Goal: Task Accomplishment & Management: Manage account settings

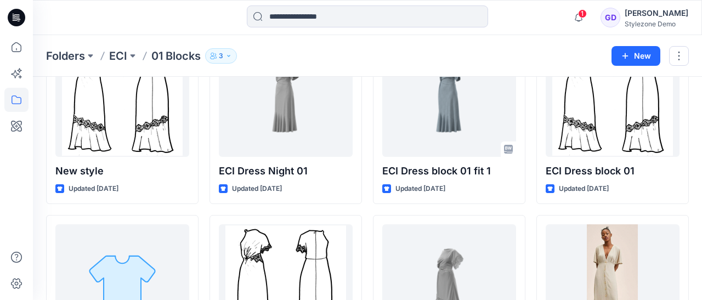
scroll to position [9, 0]
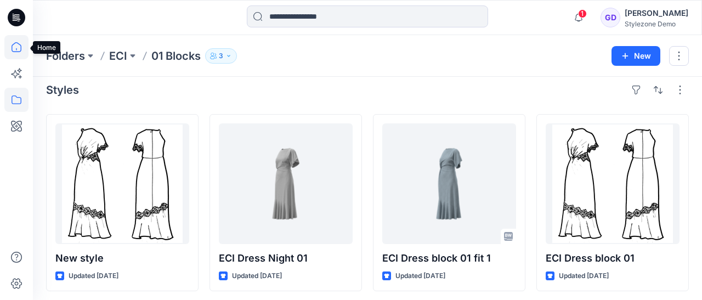
click at [12, 44] on icon at bounding box center [17, 47] width 10 height 10
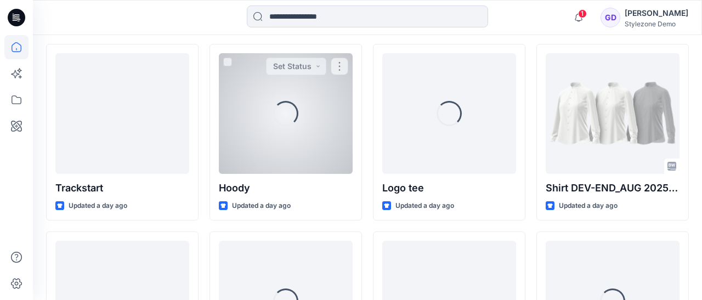
scroll to position [321, 0]
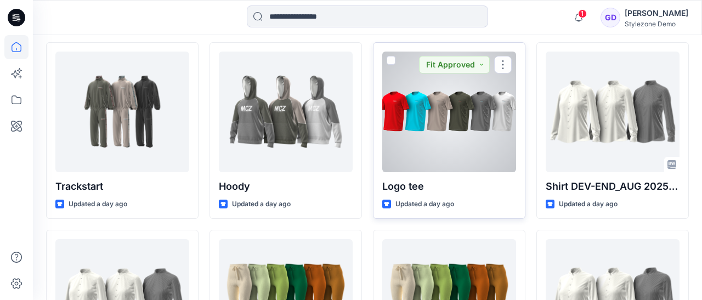
click at [463, 141] on div at bounding box center [449, 112] width 134 height 121
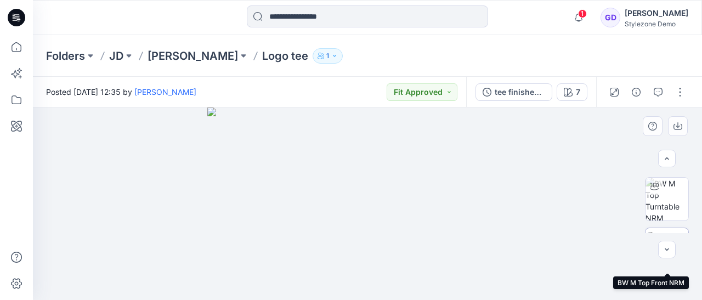
scroll to position [98, 0]
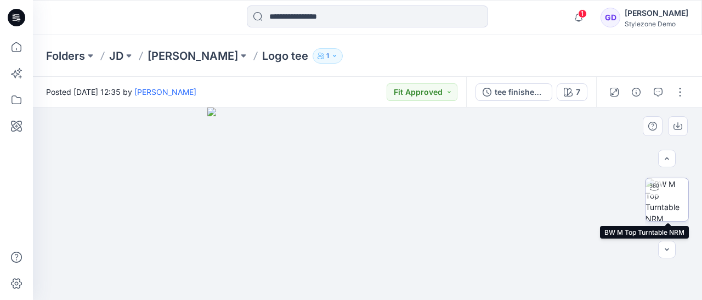
click at [669, 203] on img at bounding box center [666, 199] width 43 height 43
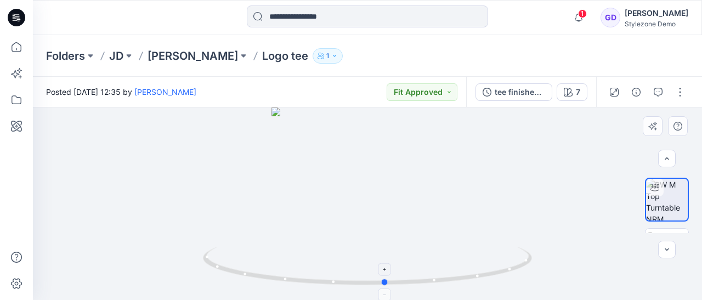
drag, startPoint x: 380, startPoint y: 271, endPoint x: 398, endPoint y: 258, distance: 22.7
click at [398, 258] on icon at bounding box center [369, 267] width 332 height 41
click at [676, 232] on img at bounding box center [666, 249] width 43 height 35
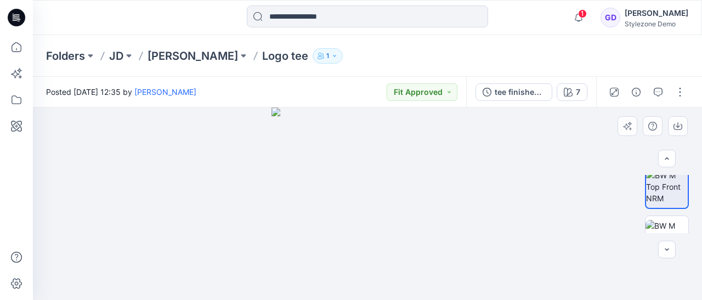
scroll to position [162, 0]
click at [670, 225] on img at bounding box center [666, 236] width 43 height 35
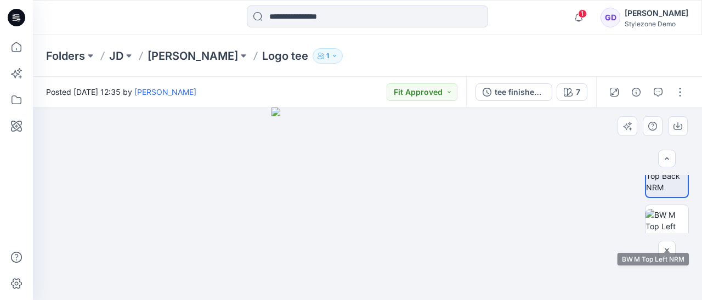
click at [670, 225] on img at bounding box center [666, 226] width 43 height 35
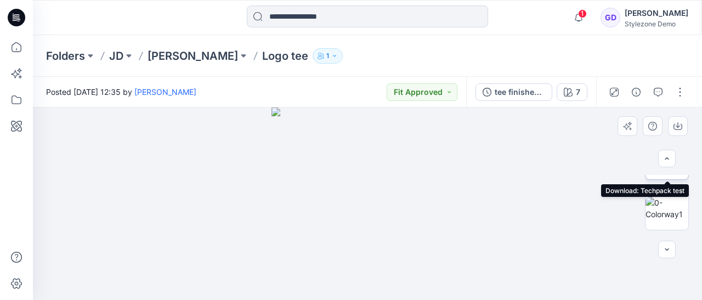
scroll to position [395, 0]
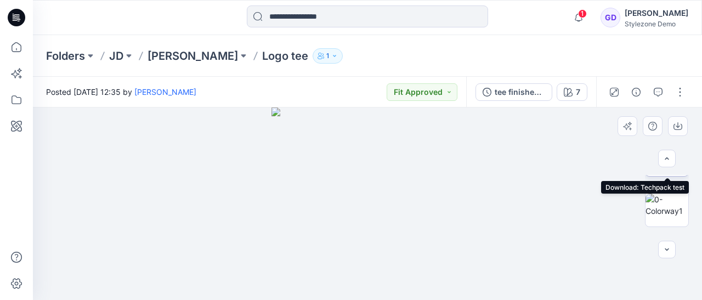
click at [677, 209] on img at bounding box center [666, 204] width 43 height 23
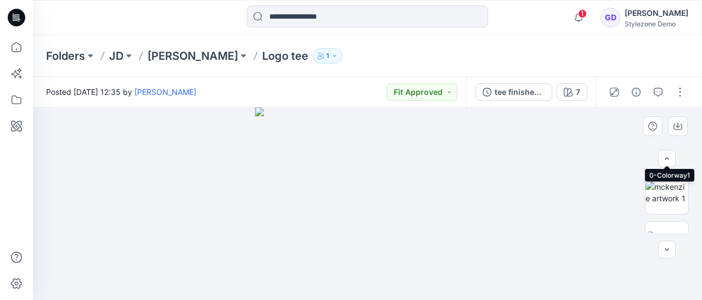
scroll to position [458, 0]
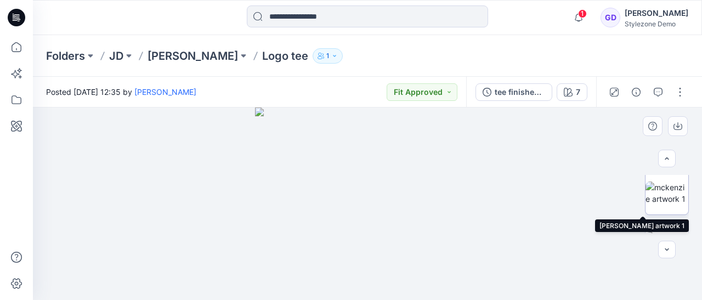
click at [670, 201] on img at bounding box center [666, 192] width 43 height 23
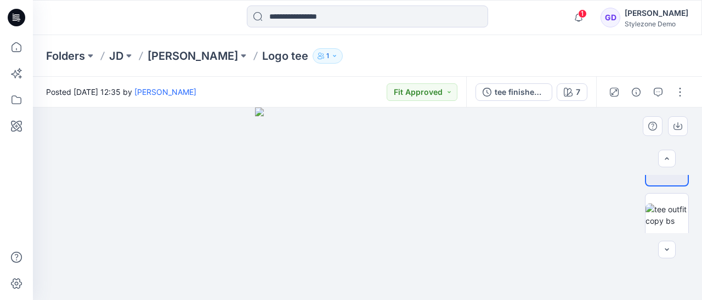
scroll to position [500, 0]
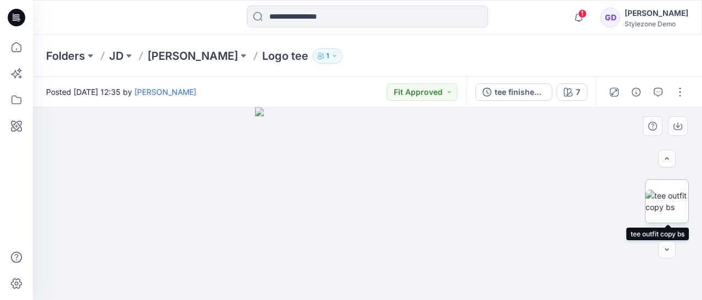
click at [674, 192] on img at bounding box center [666, 201] width 43 height 23
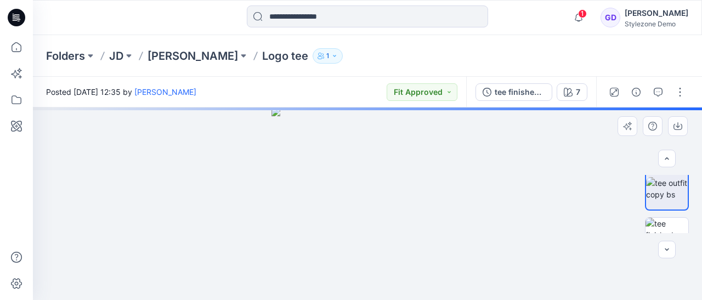
scroll to position [519, 0]
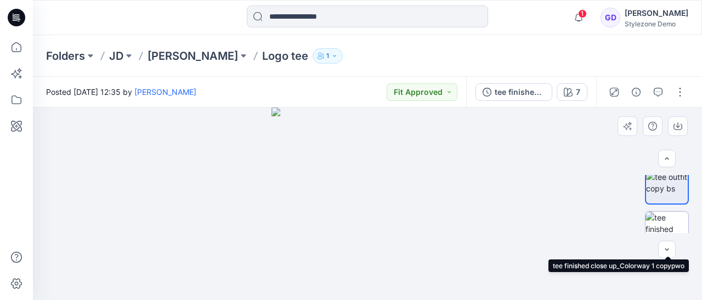
click at [668, 219] on img at bounding box center [666, 233] width 43 height 43
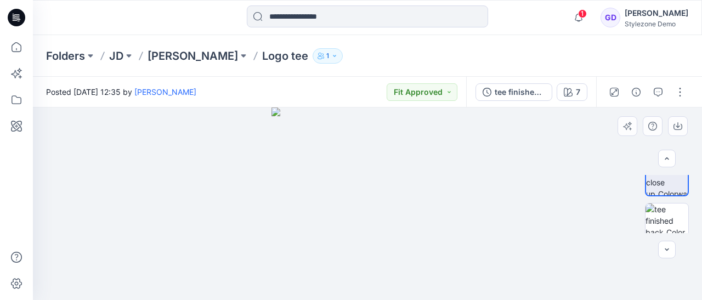
scroll to position [580, 0]
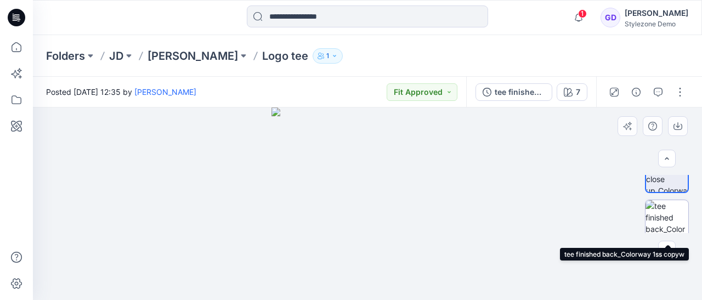
click at [665, 221] on img at bounding box center [666, 221] width 43 height 43
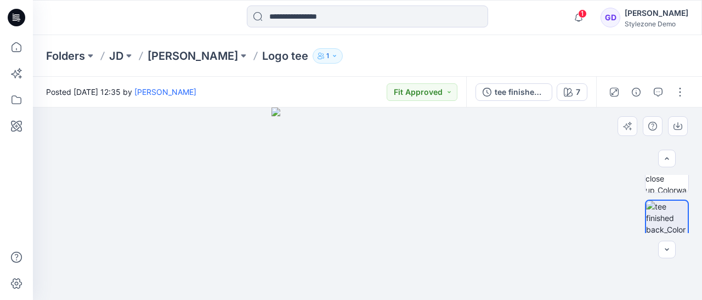
scroll to position [0, 0]
click at [438, 94] on button "Fit Approved" at bounding box center [421, 92] width 71 height 18
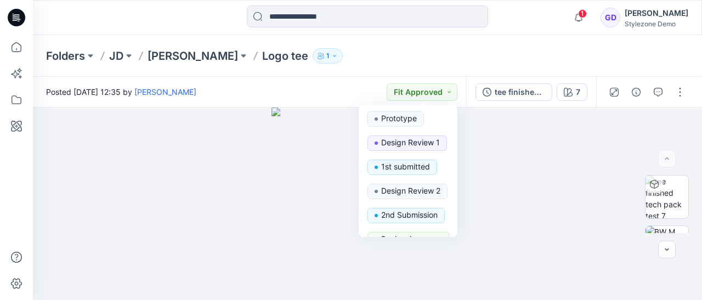
scroll to position [60, 0]
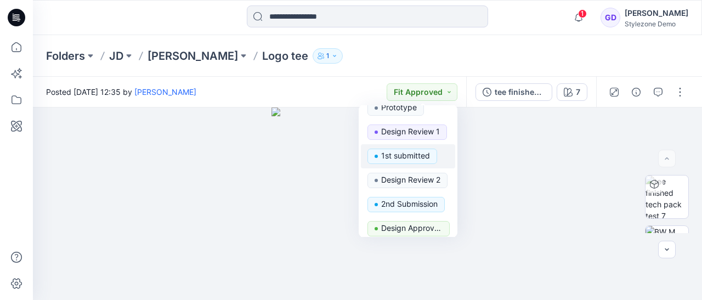
click at [396, 158] on p "1st submitted" at bounding box center [405, 156] width 49 height 14
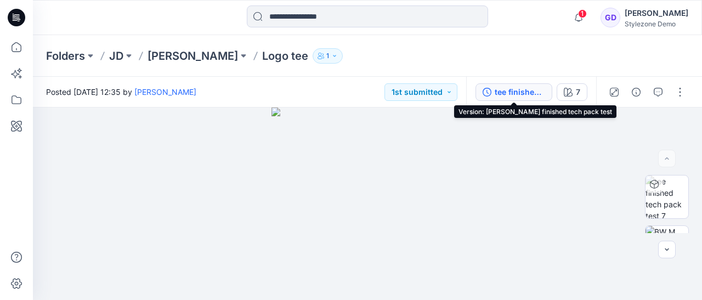
click at [492, 92] on button "tee finished tech pack test" at bounding box center [513, 92] width 77 height 18
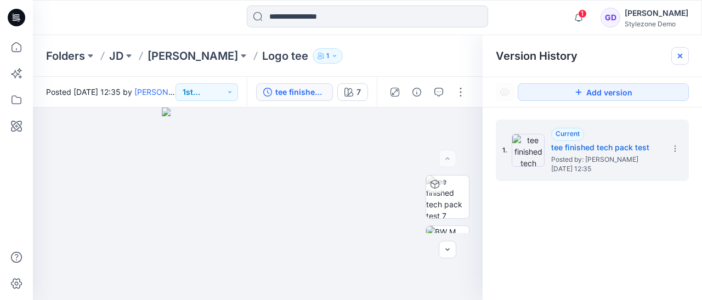
click at [679, 54] on icon at bounding box center [679, 56] width 9 height 9
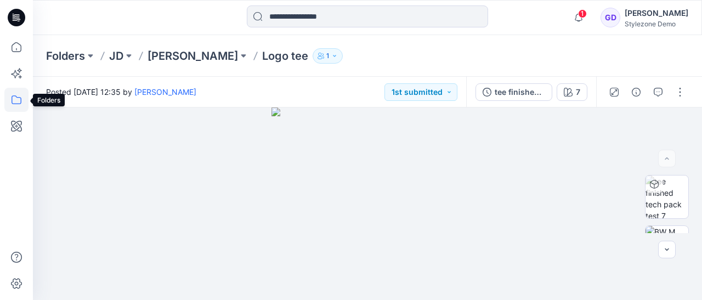
click at [14, 107] on icon at bounding box center [16, 100] width 24 height 24
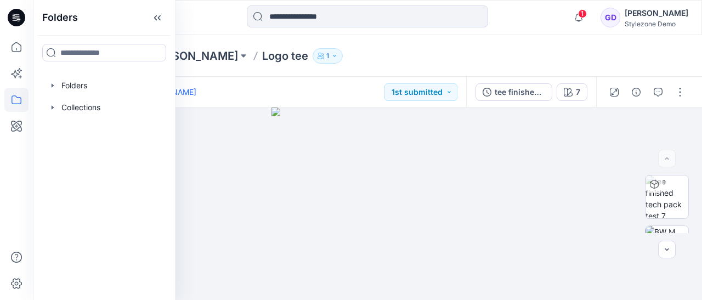
click at [351, 48] on div "Folders [PERSON_NAME] Logo tee 1" at bounding box center [324, 55] width 557 height 15
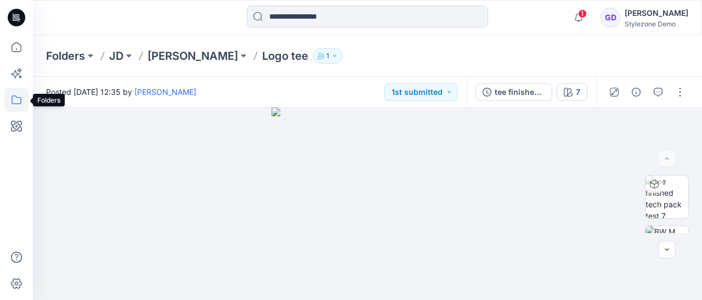
click at [18, 102] on icon at bounding box center [16, 100] width 24 height 24
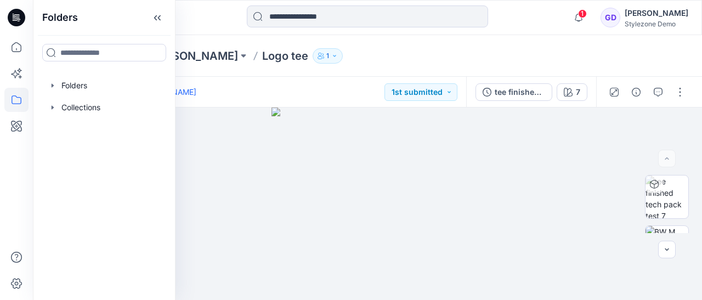
click at [389, 58] on div "Folders [PERSON_NAME] Logo tee 1" at bounding box center [324, 55] width 557 height 15
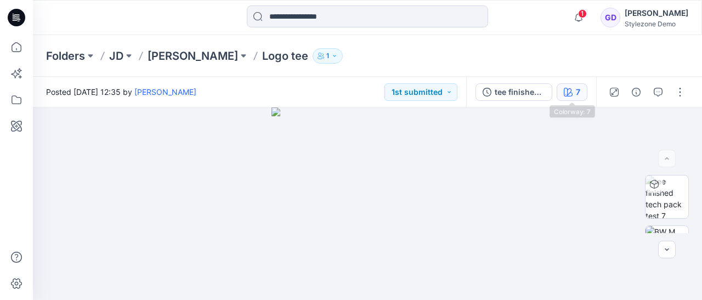
click at [577, 94] on div "7" at bounding box center [578, 92] width 4 height 12
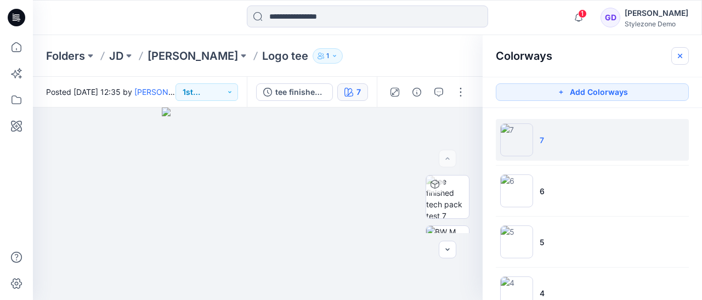
click at [682, 57] on icon "button" at bounding box center [679, 56] width 9 height 9
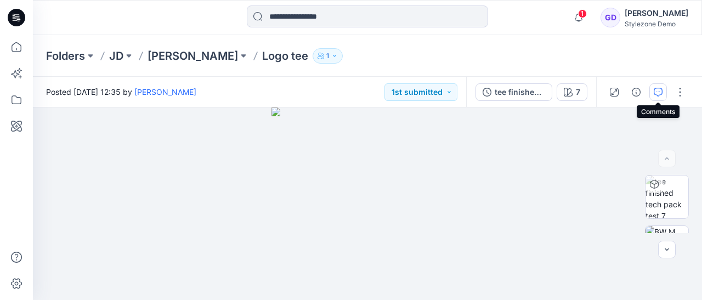
click at [659, 92] on icon "button" at bounding box center [657, 92] width 9 height 9
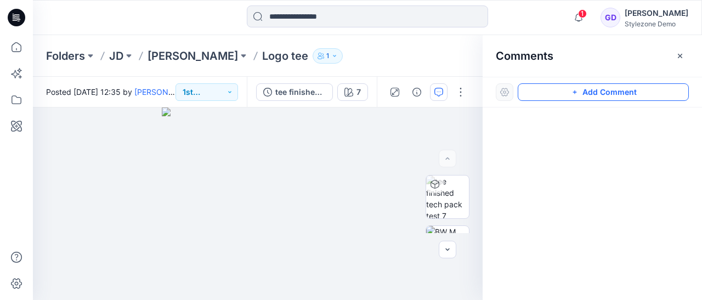
click at [561, 94] on button "Add Comment" at bounding box center [602, 92] width 171 height 18
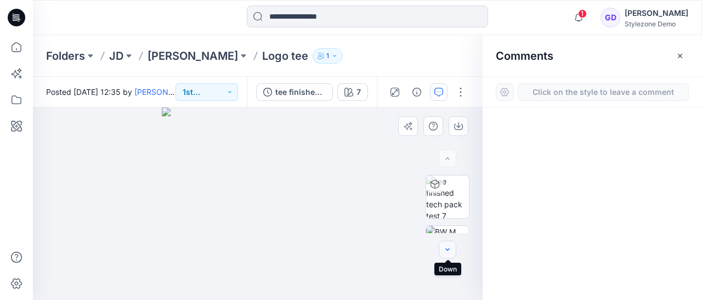
click at [448, 242] on button "button" at bounding box center [447, 250] width 18 height 18
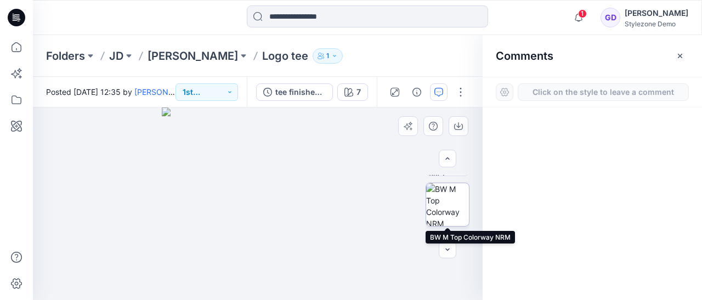
click at [454, 219] on img at bounding box center [447, 204] width 43 height 43
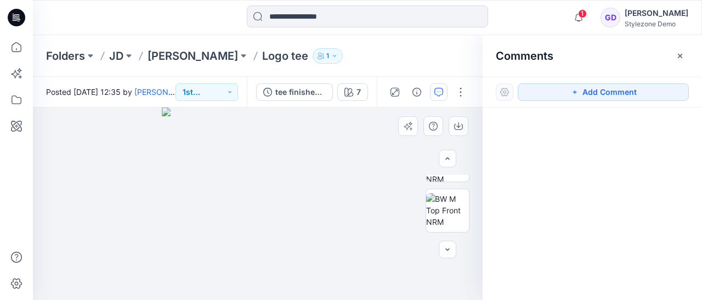
scroll to position [138, 0]
click at [447, 207] on img at bounding box center [447, 209] width 43 height 35
drag, startPoint x: 306, startPoint y: 193, endPoint x: 310, endPoint y: 259, distance: 66.4
click at [310, 259] on img at bounding box center [270, 162] width 489 height 275
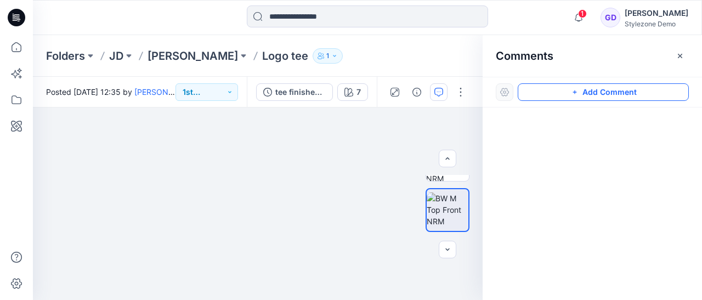
click at [579, 91] on icon "button" at bounding box center [574, 92] width 9 height 9
click at [320, 219] on div "1" at bounding box center [257, 203] width 449 height 192
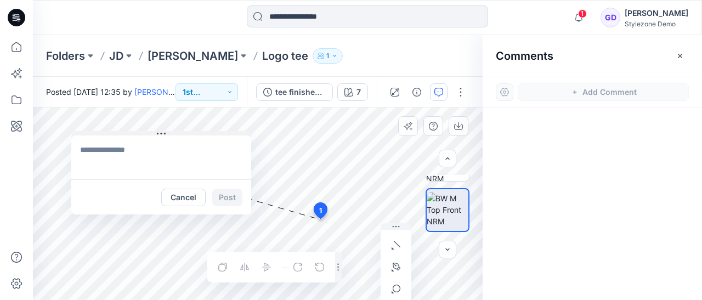
drag, startPoint x: 356, startPoint y: 227, endPoint x: 121, endPoint y: 135, distance: 253.0
click at [121, 135] on button at bounding box center [161, 134] width 180 height 7
click at [119, 154] on textarea at bounding box center [157, 158] width 180 height 44
type textarea "**********"
click at [232, 194] on button "Post" at bounding box center [223, 199] width 30 height 18
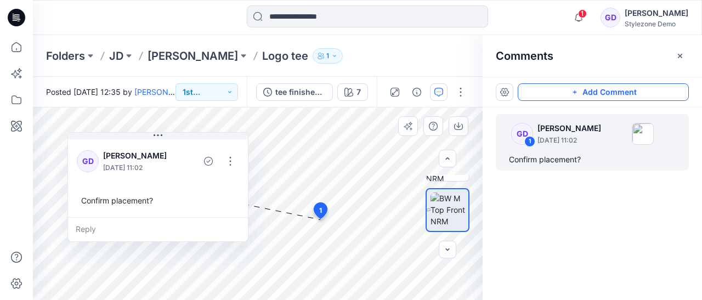
click at [145, 231] on div "Reply" at bounding box center [158, 229] width 180 height 24
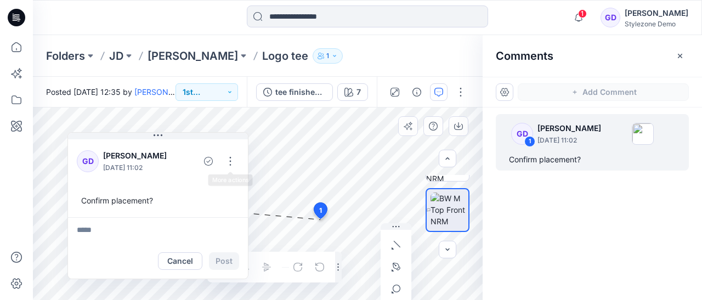
click at [595, 237] on div "GD 1 [PERSON_NAME] [DATE] 11:02 Confirm placement?" at bounding box center [591, 183] width 219 height 152
click at [449, 159] on icon "button" at bounding box center [447, 158] width 9 height 9
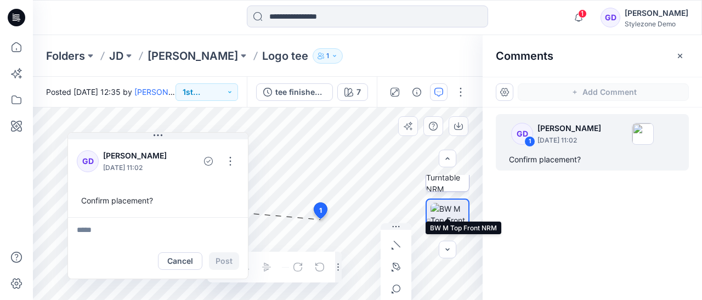
scroll to position [220, 0]
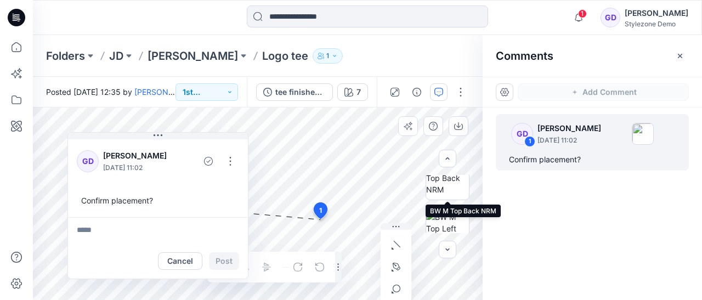
click at [442, 195] on img at bounding box center [447, 178] width 43 height 35
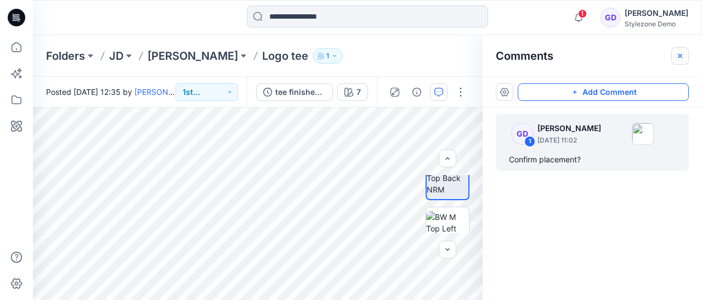
click at [680, 53] on icon "button" at bounding box center [679, 56] width 9 height 9
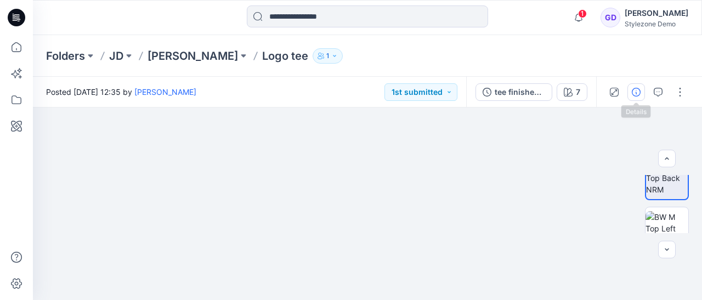
click at [638, 95] on icon "button" at bounding box center [635, 92] width 9 height 9
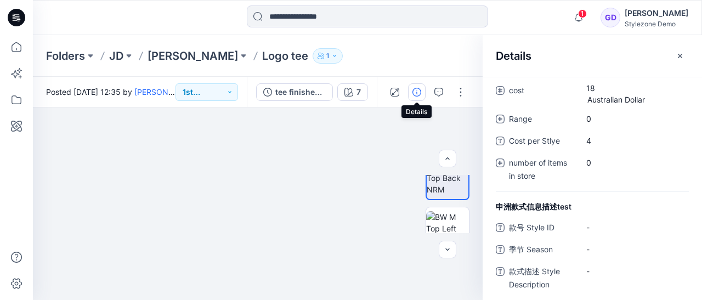
scroll to position [514, 0]
click at [680, 53] on icon "button" at bounding box center [679, 56] width 9 height 9
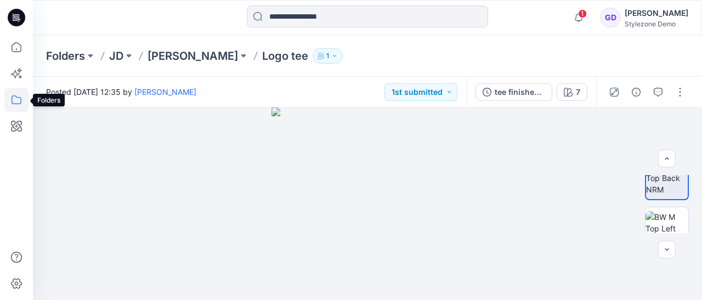
click at [14, 98] on icon at bounding box center [16, 100] width 24 height 24
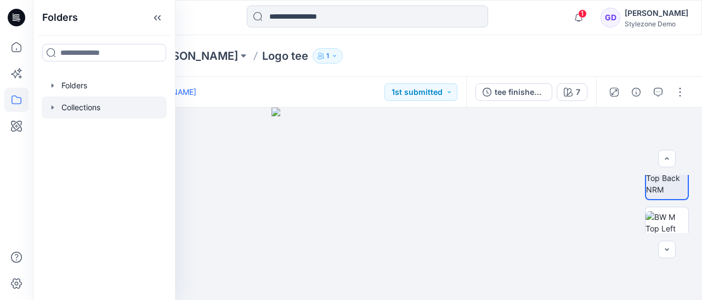
click at [54, 106] on icon "button" at bounding box center [52, 107] width 9 height 9
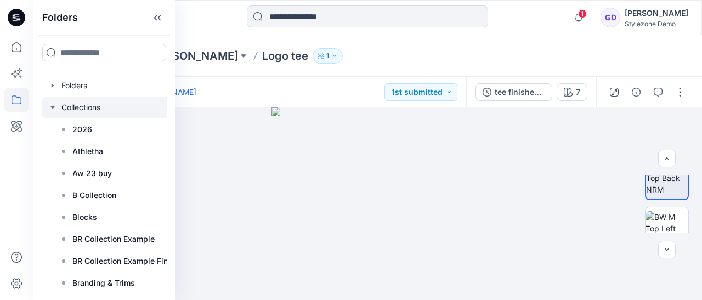
click at [94, 107] on div at bounding box center [111, 107] width 139 height 22
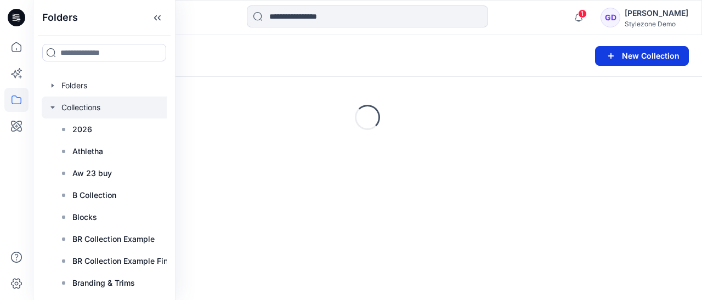
click at [633, 53] on button "New Collection" at bounding box center [642, 56] width 94 height 20
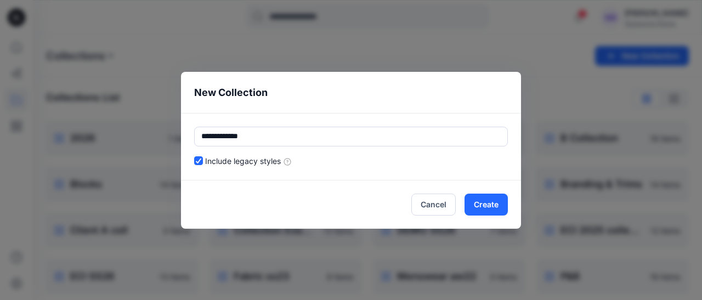
type input "**********"
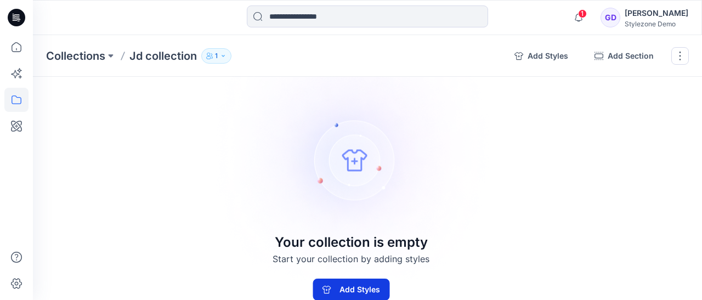
click at [361, 283] on button "Add Styles" at bounding box center [350, 289] width 77 height 22
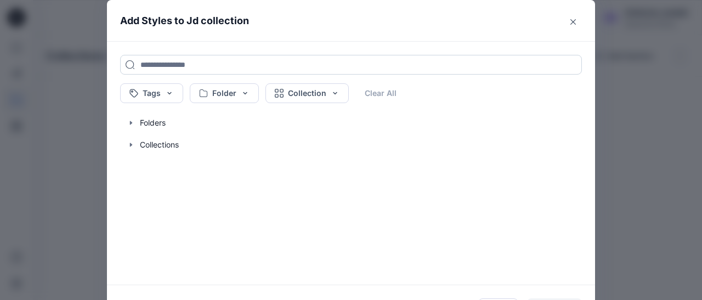
click at [164, 58] on input at bounding box center [351, 65] width 462 height 20
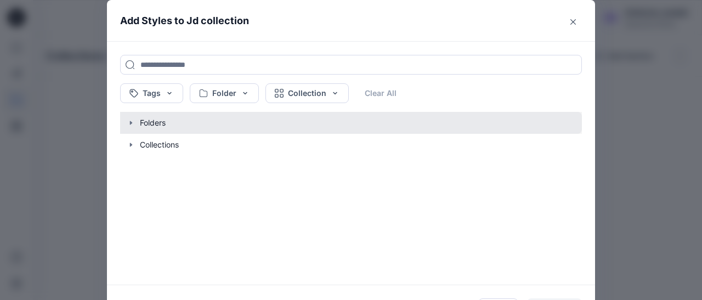
click at [147, 128] on button "button" at bounding box center [345, 123] width 472 height 22
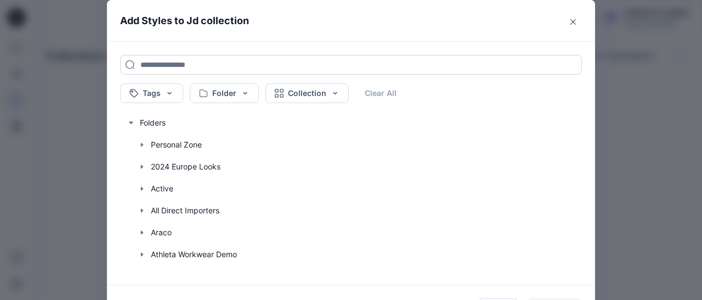
click at [220, 64] on input at bounding box center [351, 65] width 462 height 20
type input "**"
click at [247, 90] on button "Folder" at bounding box center [224, 93] width 69 height 20
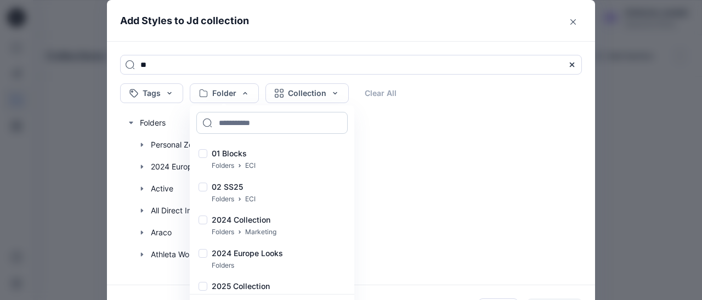
click at [232, 123] on input at bounding box center [271, 123] width 151 height 22
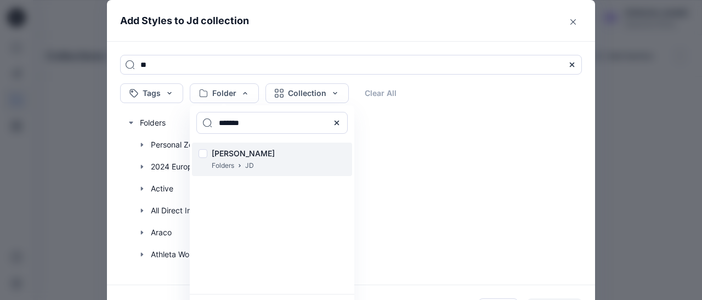
type input "*******"
click at [231, 155] on p "[PERSON_NAME]" at bounding box center [243, 153] width 63 height 13
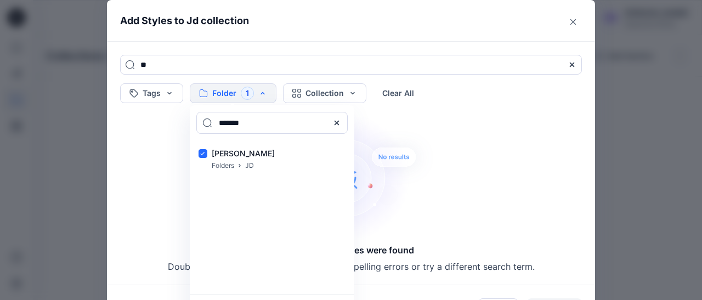
click at [320, 39] on header "Add Styles to Jd collection" at bounding box center [351, 20] width 488 height 41
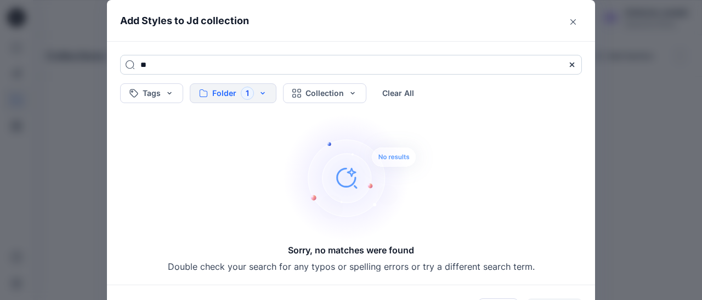
click at [185, 70] on input "**" at bounding box center [351, 65] width 462 height 20
type input "*"
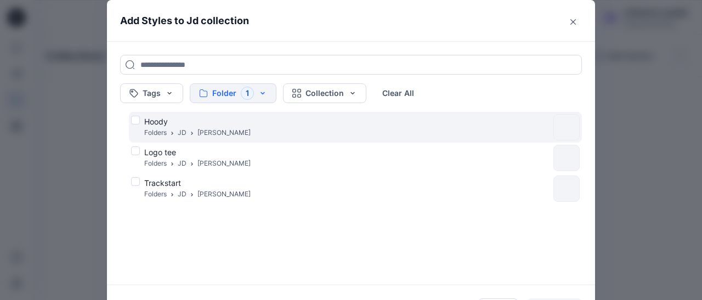
click at [136, 120] on div "Hoody Folders [PERSON_NAME]" at bounding box center [340, 127] width 418 height 23
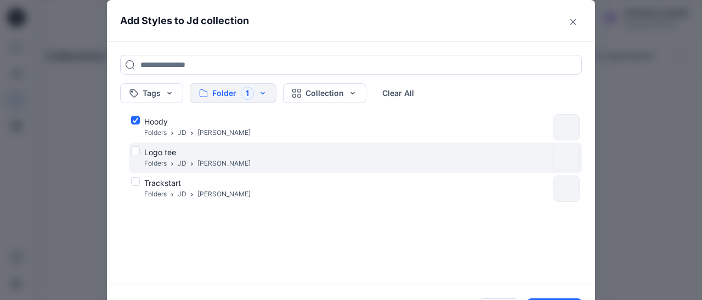
click at [135, 148] on div "Logo tee Folders [PERSON_NAME]" at bounding box center [340, 157] width 418 height 23
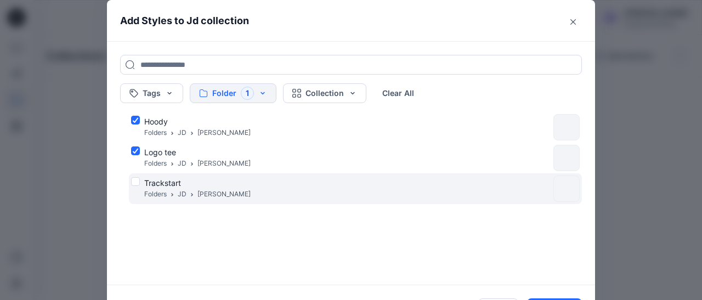
click at [135, 183] on div "Trackstart Folders [PERSON_NAME]" at bounding box center [340, 188] width 418 height 23
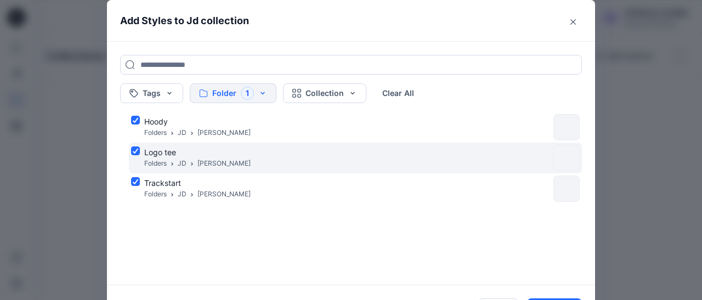
scroll to position [29, 0]
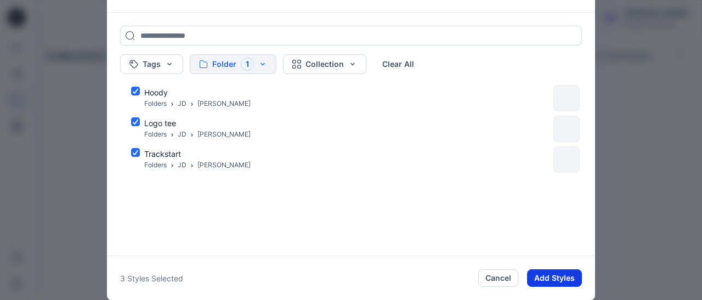
click at [564, 280] on button "Add Styles" at bounding box center [554, 278] width 55 height 18
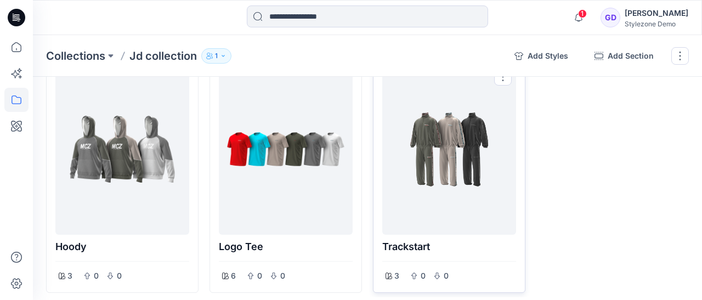
scroll to position [44, 0]
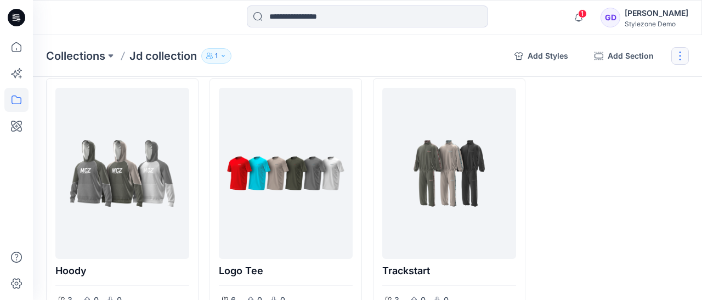
click at [677, 59] on button "button" at bounding box center [680, 56] width 18 height 18
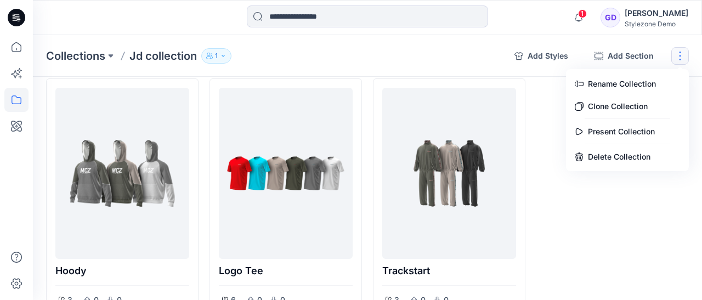
click at [542, 92] on div at bounding box center [612, 197] width 152 height 238
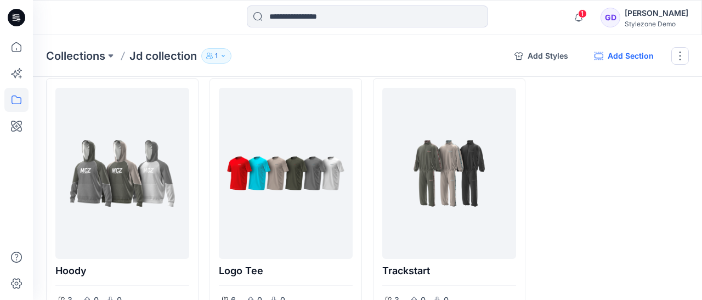
click at [613, 58] on button "Add Section" at bounding box center [623, 56] width 77 height 18
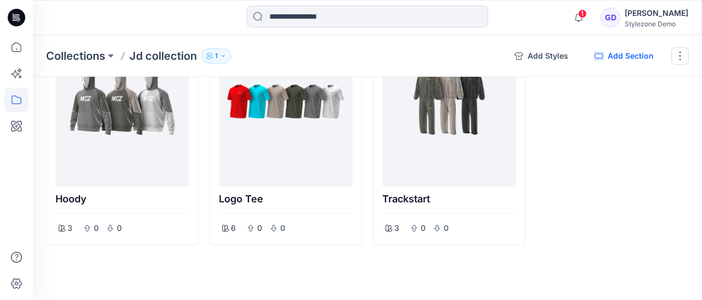
click at [613, 58] on button "Add Section" at bounding box center [623, 56] width 77 height 18
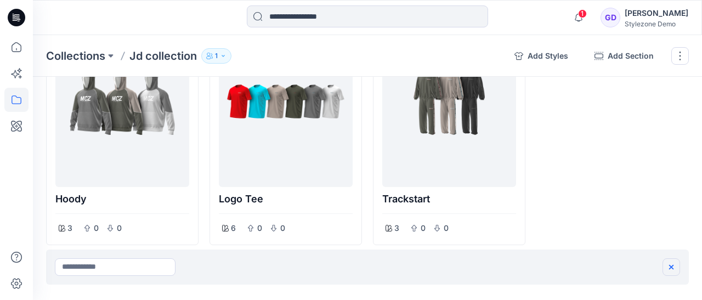
click at [672, 266] on icon "button" at bounding box center [671, 267] width 4 height 4
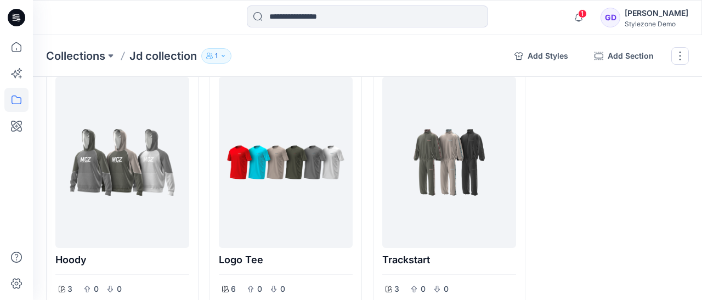
scroll to position [0, 0]
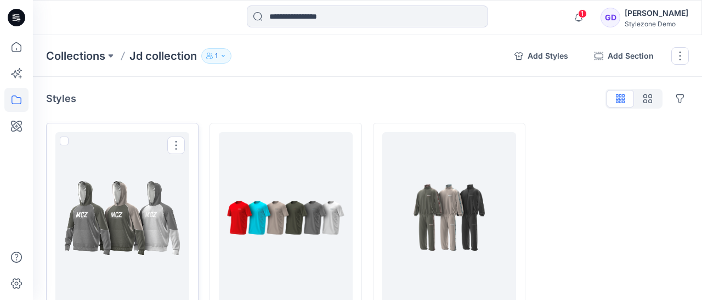
click at [61, 141] on span at bounding box center [64, 140] width 9 height 9
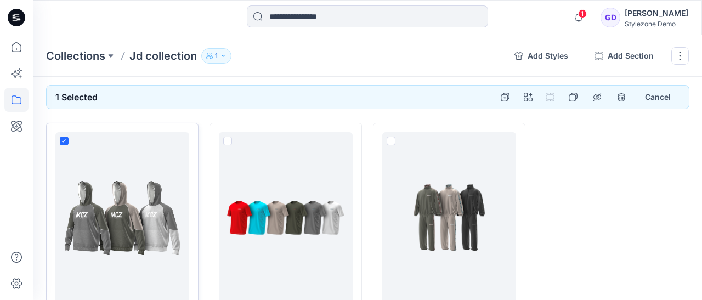
click at [61, 141] on icon at bounding box center [63, 141] width 5 height 4
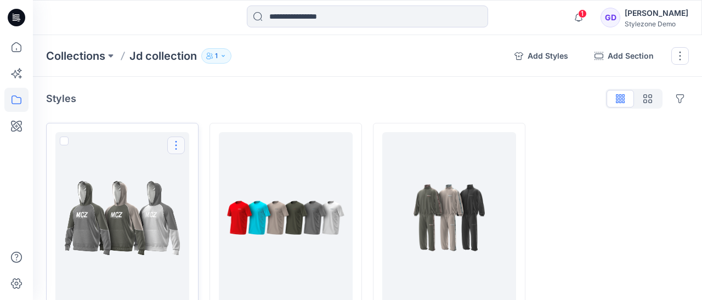
click at [179, 142] on button "Options" at bounding box center [176, 145] width 18 height 18
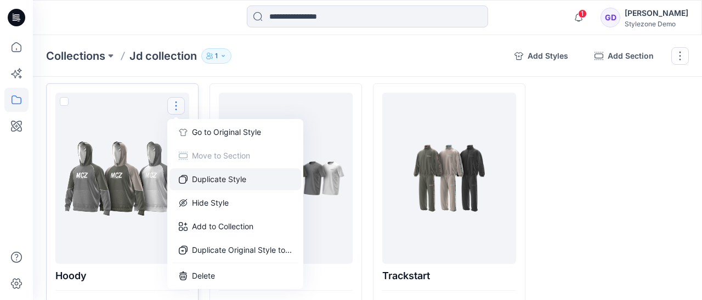
scroll to position [42, 0]
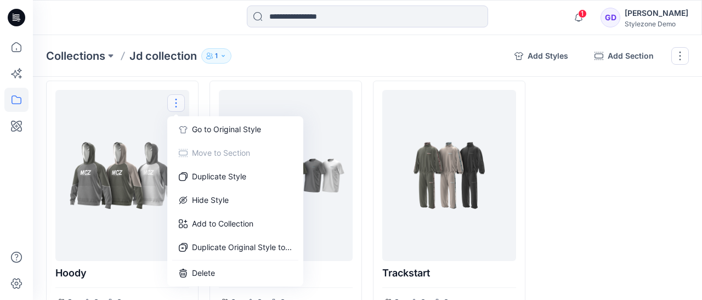
click at [673, 155] on div at bounding box center [612, 200] width 152 height 238
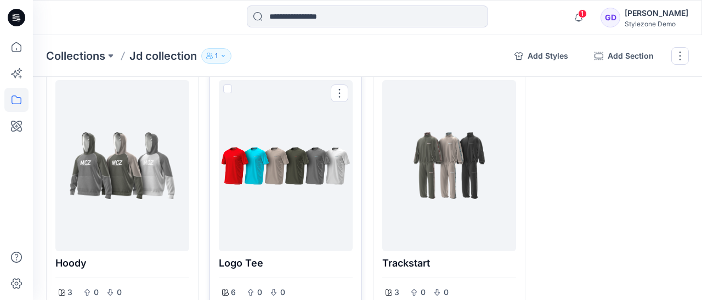
scroll to position [29, 0]
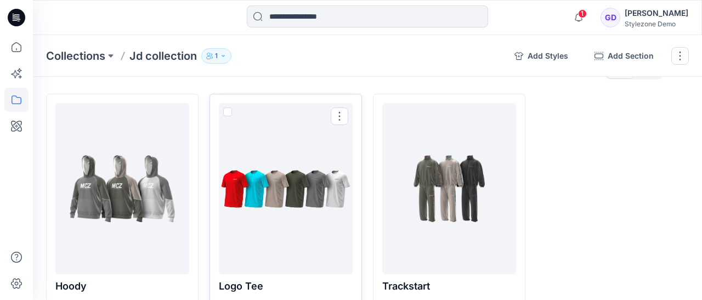
click at [298, 181] on div at bounding box center [285, 188] width 125 height 162
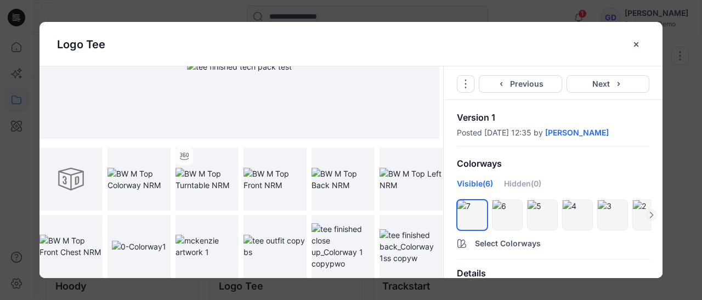
scroll to position [0, 0]
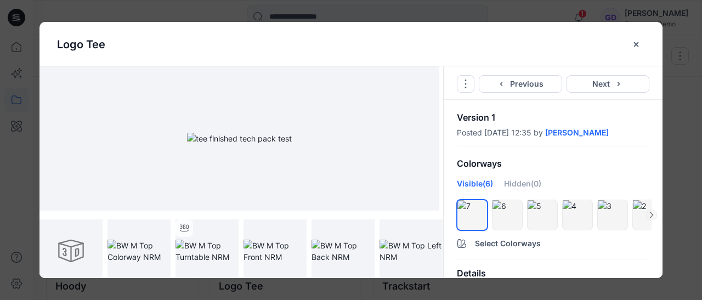
click at [466, 272] on div "Details" at bounding box center [552, 273] width 219 height 28
click at [479, 211] on icon "hide/show colorway" at bounding box center [477, 210] width 8 height 7
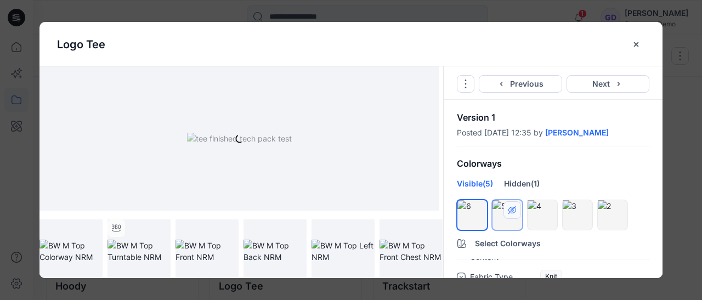
click at [515, 207] on icon "hide/show colorway" at bounding box center [512, 210] width 9 height 9
click at [637, 47] on icon "close-btn" at bounding box center [635, 44] width 9 height 9
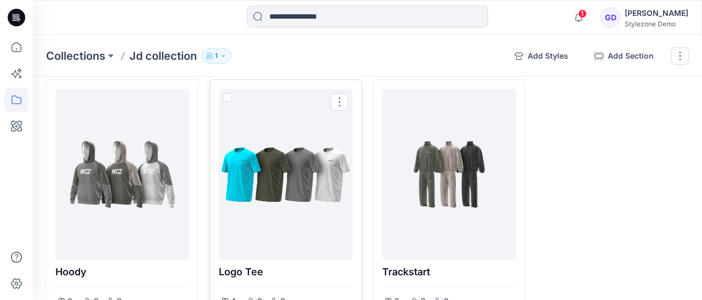
scroll to position [45, 0]
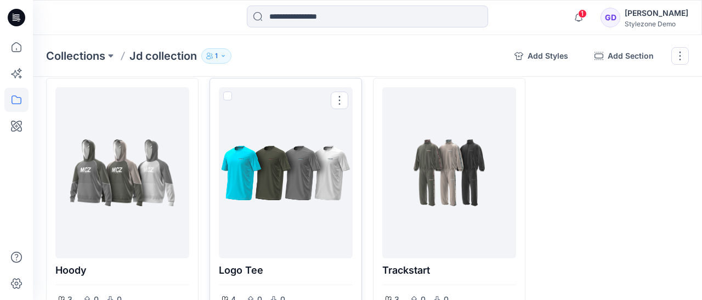
click at [324, 180] on div at bounding box center [285, 173] width 125 height 162
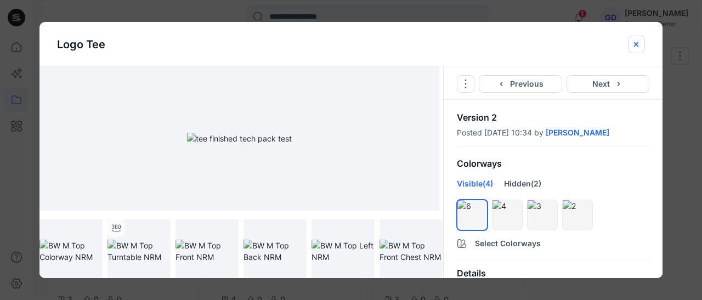
click at [634, 42] on icon "close-btn" at bounding box center [636, 44] width 4 height 4
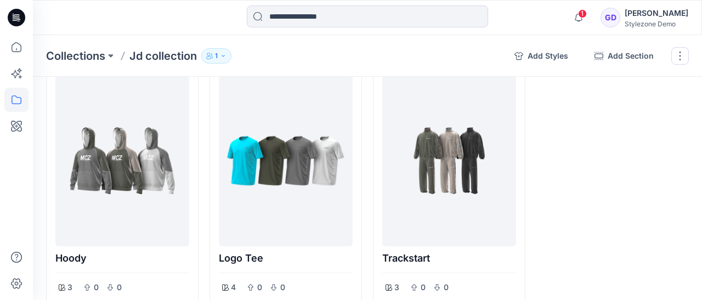
scroll to position [58, 0]
click at [625, 241] on div at bounding box center [612, 184] width 152 height 238
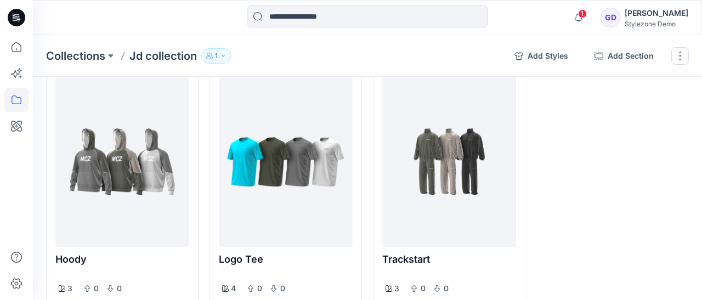
scroll to position [56, 0]
